Goal: Information Seeking & Learning: Learn about a topic

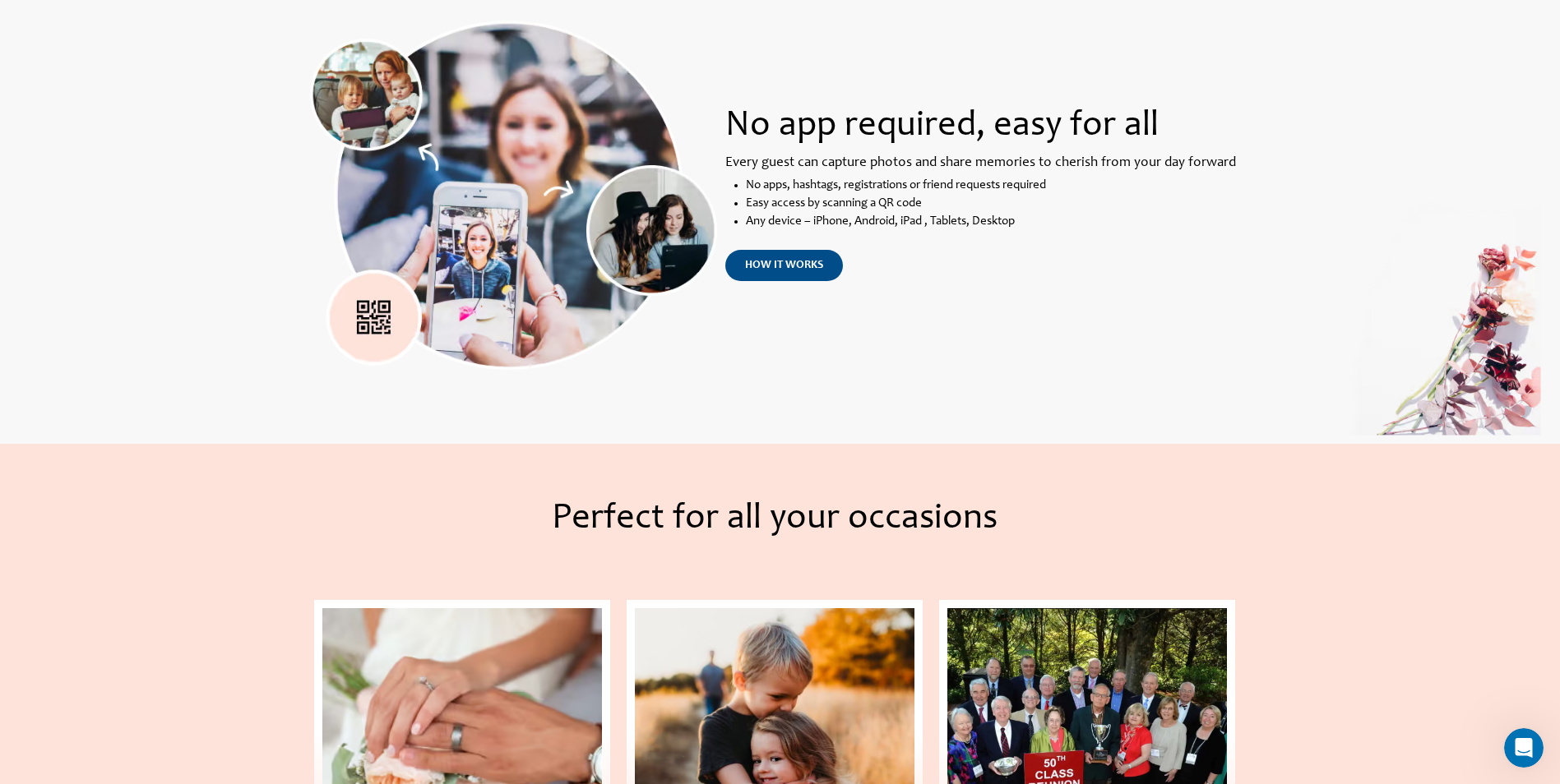
scroll to position [1151, 0]
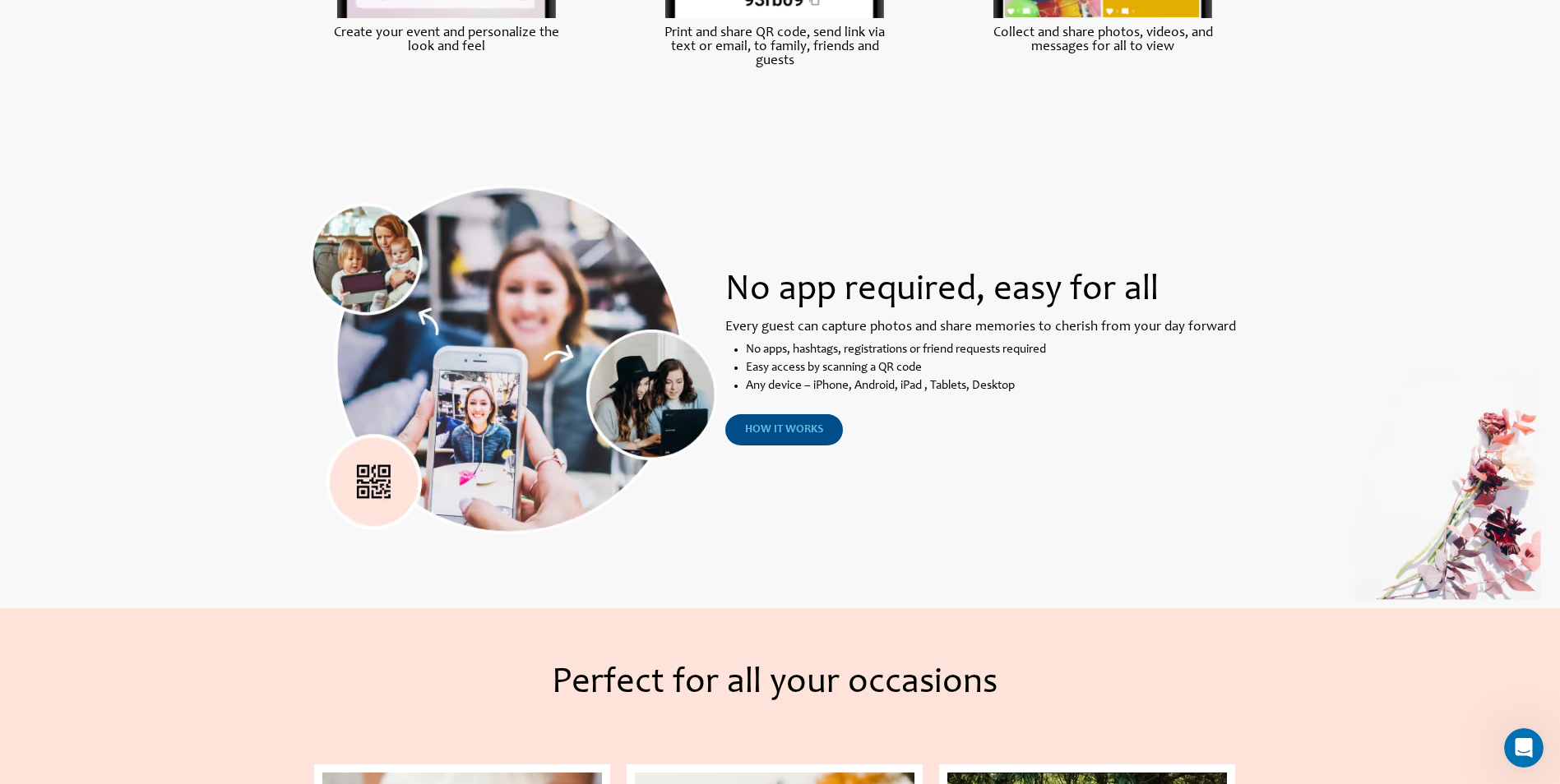
click at [780, 433] on span "how it works" at bounding box center [783, 430] width 78 height 12
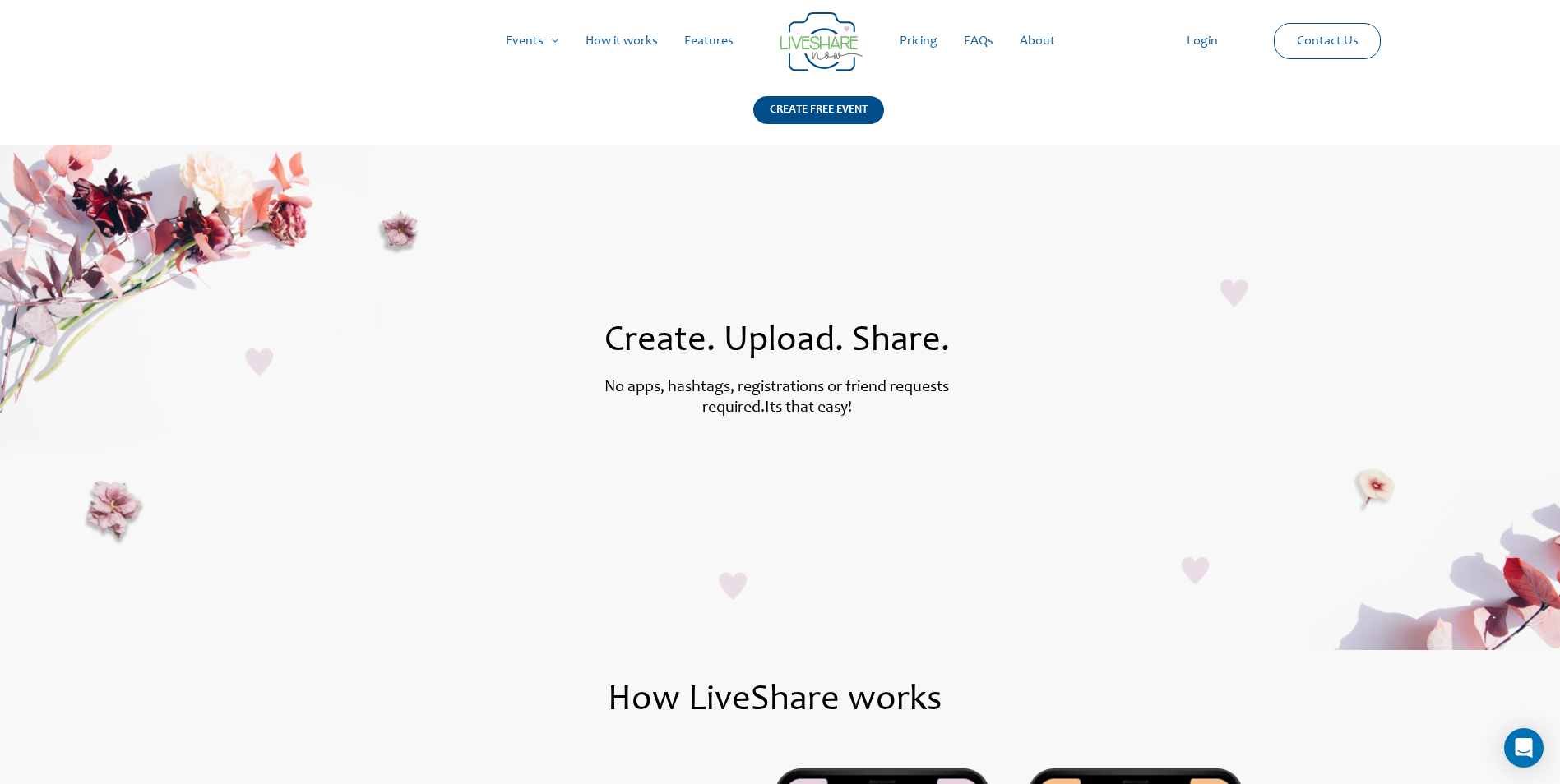
click at [911, 48] on link "Pricing" at bounding box center [919, 40] width 64 height 53
